Goal: Information Seeking & Learning: Learn about a topic

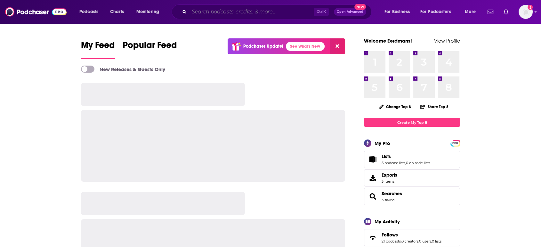
click at [253, 12] on input "Search podcasts, credits, & more..." at bounding box center [251, 12] width 125 height 10
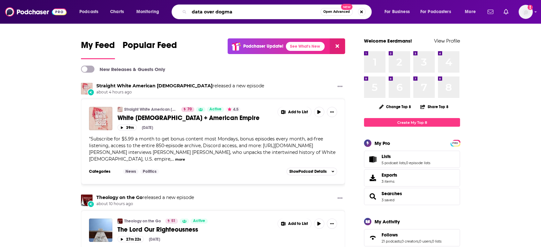
type input "data over dogma"
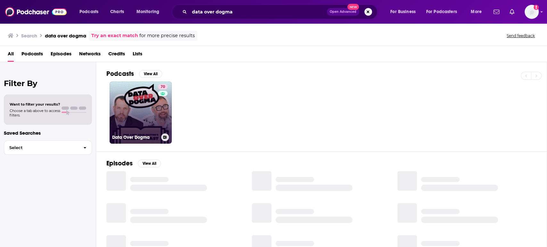
click at [146, 120] on link "70 Data Over Dogma" at bounding box center [141, 113] width 62 height 62
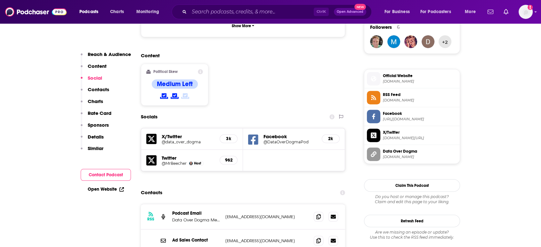
scroll to position [569, 0]
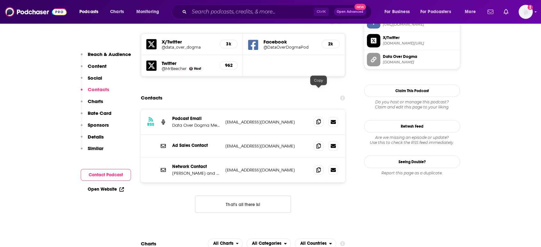
click at [317, 119] on icon at bounding box center [319, 121] width 4 height 5
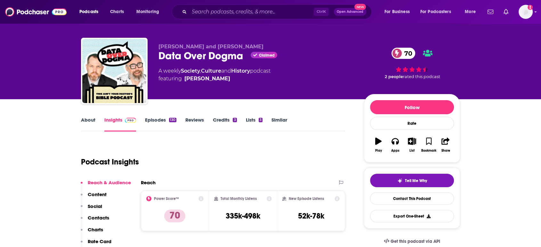
scroll to position [0, 0]
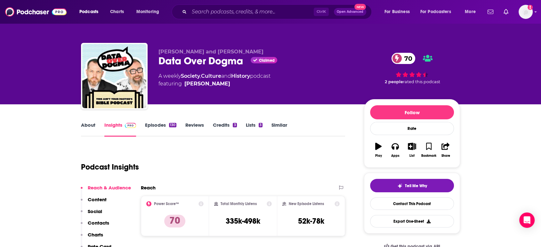
click at [84, 124] on link "About" at bounding box center [88, 129] width 14 height 15
